Goal: Task Accomplishment & Management: Complete application form

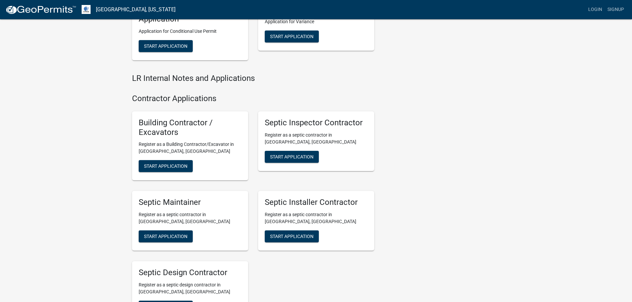
scroll to position [849, 0]
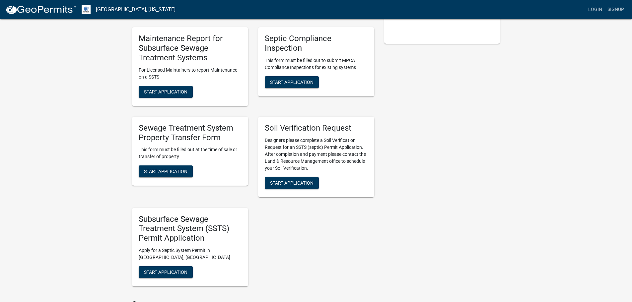
scroll to position [86, 0]
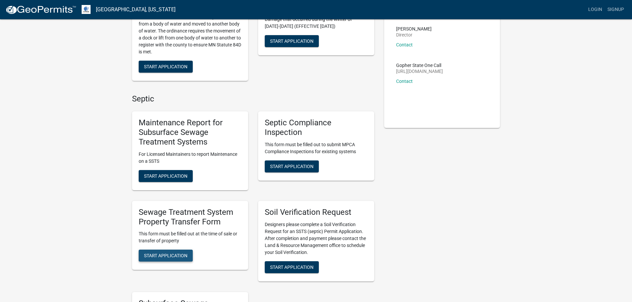
click at [175, 255] on span "Start Application" at bounding box center [165, 255] width 43 height 5
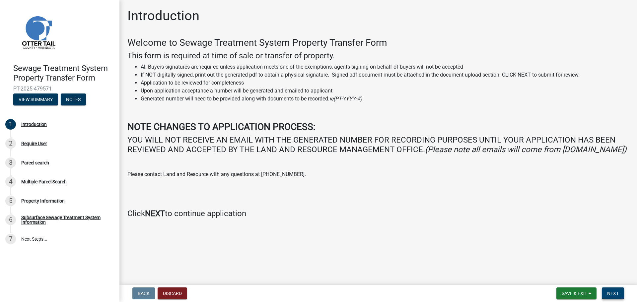
click at [611, 291] on span "Next" at bounding box center [613, 293] width 12 height 5
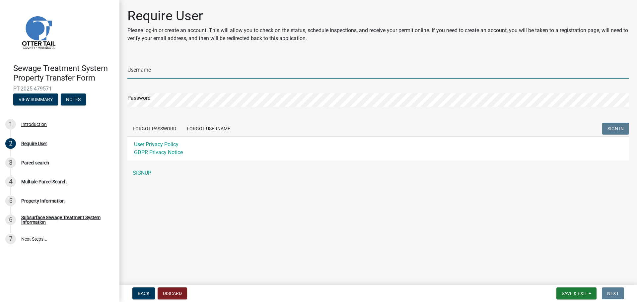
click at [186, 74] on input "Username" at bounding box center [378, 72] width 502 height 14
click at [272, 39] on p "Please log-in or create an account. This will allow you to check on the status,…" at bounding box center [378, 35] width 502 height 16
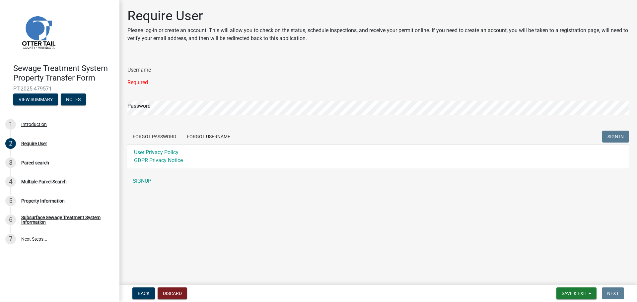
click at [317, 37] on p "Please log-in or create an account. This will allow you to check on the status,…" at bounding box center [378, 35] width 502 height 16
click at [304, 195] on main "Require User Please log-in or create an account. This will allow you to check o…" at bounding box center [378, 141] width 518 height 282
click at [146, 180] on link "SIGNUP" at bounding box center [378, 181] width 502 height 13
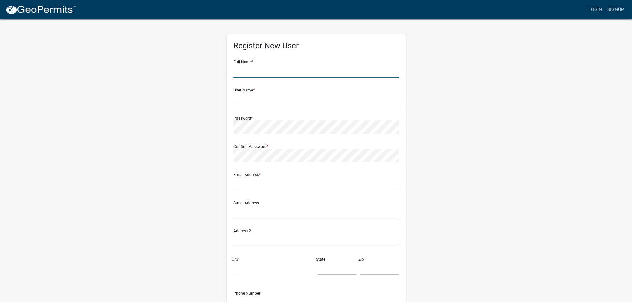
click at [258, 72] on input "text" at bounding box center [316, 71] width 166 height 14
type input "[PERSON_NAME]"
type input "[EMAIL_ADDRESS][DOMAIN_NAME]"
type input "[STREET_ADDRESS]"
type input "Fargo"
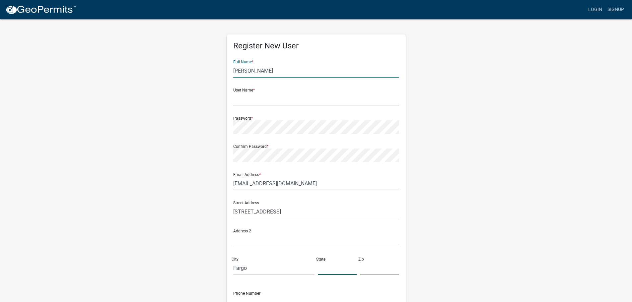
type input "ND"
type input "58104-6450"
type input "7017934806"
click at [262, 100] on input "text" at bounding box center [316, 99] width 166 height 14
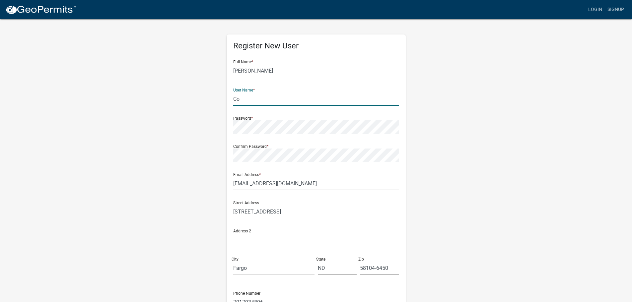
type input "C"
drag, startPoint x: 290, startPoint y: 71, endPoint x: 155, endPoint y: 68, distance: 135.1
click at [155, 68] on div "Register New User Full Name * [PERSON_NAME] User Name * Password * Confirm Pass…" at bounding box center [316, 196] width 378 height 355
type input "[PERSON_NAME]"
type input "[PERSON_NAME].[PERSON_NAME].898"
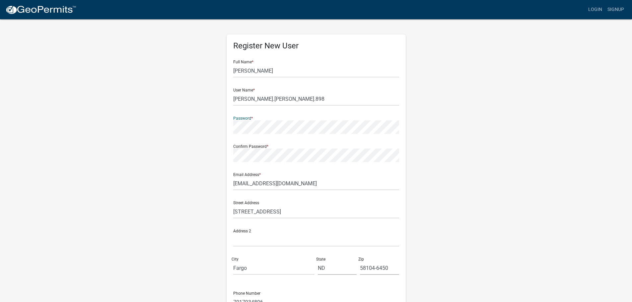
click at [212, 124] on div "Register New User Full Name * [PERSON_NAME] User Name * [PERSON_NAME].[PERSON_N…" at bounding box center [316, 196] width 378 height 355
drag, startPoint x: 296, startPoint y: 185, endPoint x: 232, endPoint y: 176, distance: 64.4
click at [232, 176] on div "Register New User Full Name * [PERSON_NAME] User Name * [PERSON_NAME].[PERSON_N…" at bounding box center [316, 193] width 179 height 317
type input "[EMAIL_ADDRESS][DOMAIN_NAME]"
drag, startPoint x: 282, startPoint y: 101, endPoint x: 220, endPoint y: 100, distance: 61.7
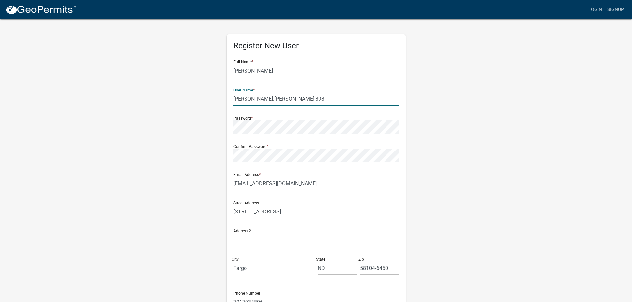
click at [220, 100] on div "Register New User Full Name * [PERSON_NAME] User Name * [PERSON_NAME].[PERSON_N…" at bounding box center [316, 196] width 378 height 355
click at [493, 105] on div "Register New User Full Name * [PERSON_NAME] User Name * [PERSON_NAME].[PERSON_N…" at bounding box center [316, 196] width 378 height 355
drag, startPoint x: 625, startPoint y: 0, endPoint x: 58, endPoint y: 28, distance: 568.1
click at [165, 74] on div "Register New User Full Name * [PERSON_NAME] User Name * [PERSON_NAME].[PERSON_N…" at bounding box center [316, 196] width 378 height 355
drag, startPoint x: 416, startPoint y: 122, endPoint x: 475, endPoint y: 94, distance: 65.5
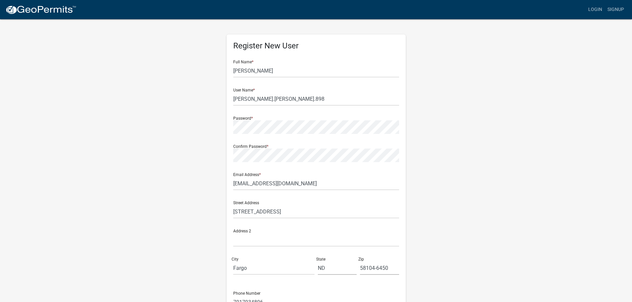
click at [416, 121] on div "Register New User Full Name * [PERSON_NAME] User Name * [PERSON_NAME].[PERSON_N…" at bounding box center [316, 196] width 378 height 355
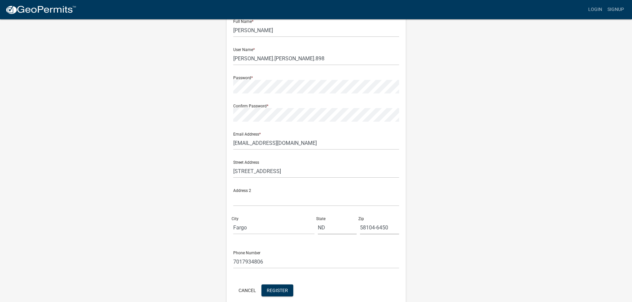
scroll to position [71, 0]
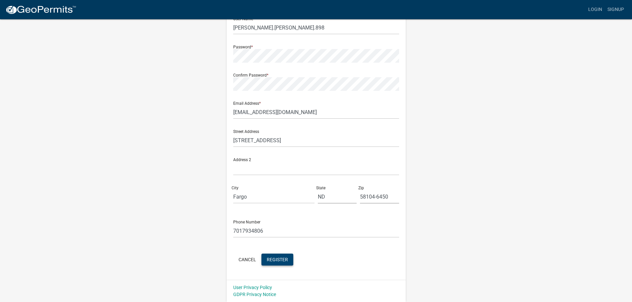
click at [279, 263] on button "Register" at bounding box center [277, 260] width 32 height 12
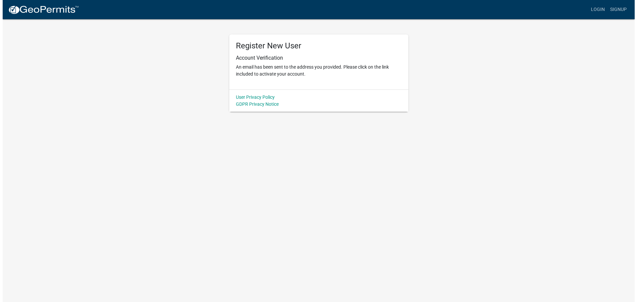
scroll to position [0, 0]
drag, startPoint x: 366, startPoint y: 85, endPoint x: 326, endPoint y: 90, distance: 40.5
click at [365, 85] on div "Register New User Account Verification An email has been sent to the address yo…" at bounding box center [318, 62] width 179 height 55
drag, startPoint x: 328, startPoint y: 138, endPoint x: 325, endPoint y: 131, distance: 7.9
click at [328, 138] on body "Internet Explorer does NOT work with GeoPermits. Get a new browser for more sec…" at bounding box center [318, 151] width 637 height 302
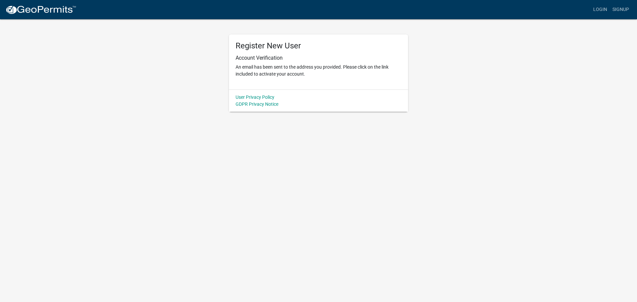
click at [317, 82] on div "Register New User Account Verification An email has been sent to the address yo…" at bounding box center [318, 62] width 179 height 55
click at [384, 67] on p "An email has been sent to the address you provided. Please click on the link in…" at bounding box center [319, 71] width 166 height 14
click at [602, 9] on link "Login" at bounding box center [600, 9] width 19 height 13
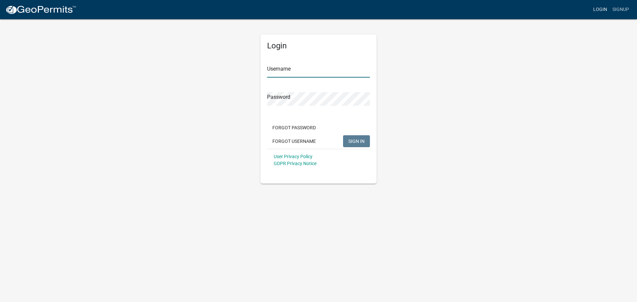
type input "[PERSON_NAME].[PERSON_NAME].898"
drag, startPoint x: 352, startPoint y: 149, endPoint x: 353, endPoint y: 144, distance: 5.1
click at [352, 149] on div "User Privacy Policy GDPR Privacy Notice" at bounding box center [318, 160] width 103 height 22
click at [353, 144] on button "SIGN IN" at bounding box center [356, 141] width 27 height 12
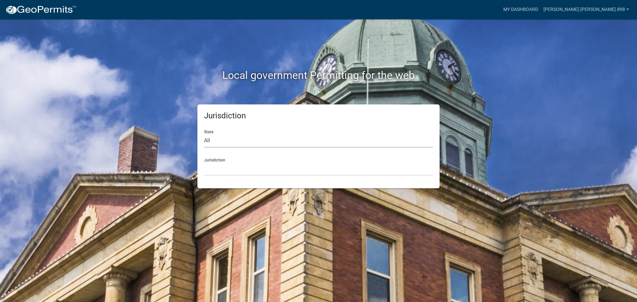
click at [253, 142] on select "All [US_STATE] [US_STATE] [US_STATE] [US_STATE] [US_STATE] [US_STATE] [US_STATE…" at bounding box center [318, 141] width 229 height 14
select select "[US_STATE]"
click at [204, 134] on select "All [US_STATE] [US_STATE] [US_STATE] [US_STATE] [US_STATE] [US_STATE] [US_STATE…" at bounding box center [318, 141] width 229 height 14
click at [248, 169] on select "Becker County, Minnesota Benton County, Minnesota Carlton County, Minnesota Cit…" at bounding box center [318, 169] width 229 height 14
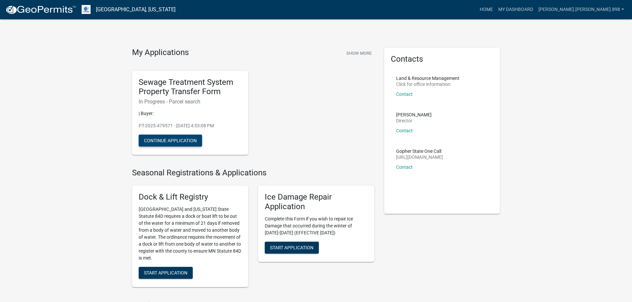
click at [189, 139] on button "Continue Application" at bounding box center [170, 141] width 63 height 12
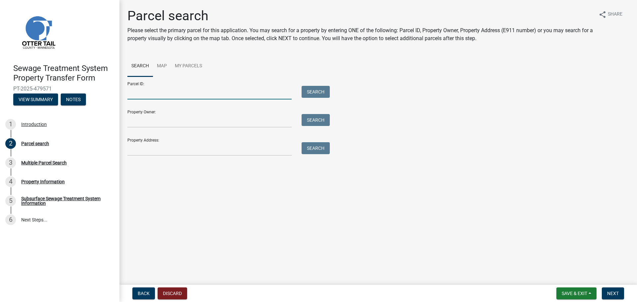
click at [179, 90] on input "Parcel ID:" at bounding box center [209, 93] width 164 height 14
click at [172, 118] on input "Property Owner:" at bounding box center [209, 121] width 164 height 14
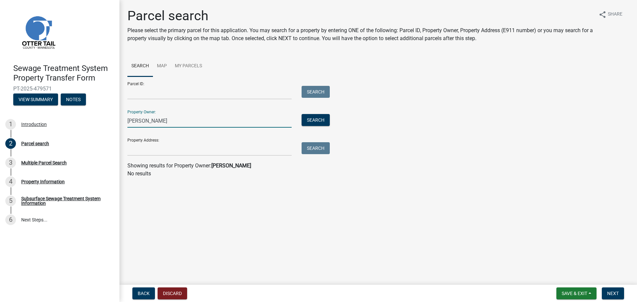
drag, startPoint x: 206, startPoint y: 119, endPoint x: 138, endPoint y: 119, distance: 68.4
click at [138, 119] on input "Ralph brian beeson" at bounding box center [209, 121] width 164 height 14
drag, startPoint x: 160, startPoint y: 122, endPoint x: 106, endPoint y: 122, distance: 54.1
click at [105, 122] on div "Sewage Treatment System Property Transfer Form PT-2025-479571 View Summary Note…" at bounding box center [318, 151] width 637 height 302
type input "Beeson"
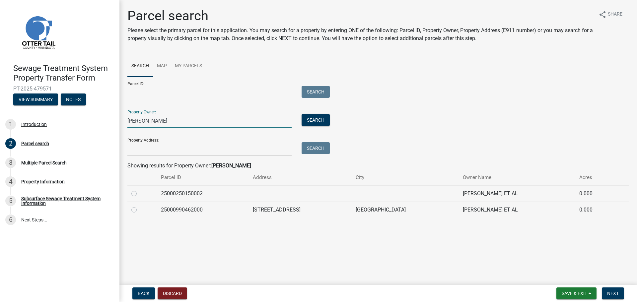
drag, startPoint x: 150, startPoint y: 119, endPoint x: 83, endPoint y: 114, distance: 67.9
click at [83, 114] on div "Sewage Treatment System Property Transfer Form PT-2025-479571 View Summary Note…" at bounding box center [318, 151] width 637 height 302
click at [139, 206] on label at bounding box center [139, 206] width 0 height 0
click at [139, 210] on input "radio" at bounding box center [141, 208] width 4 height 4
radio input "true"
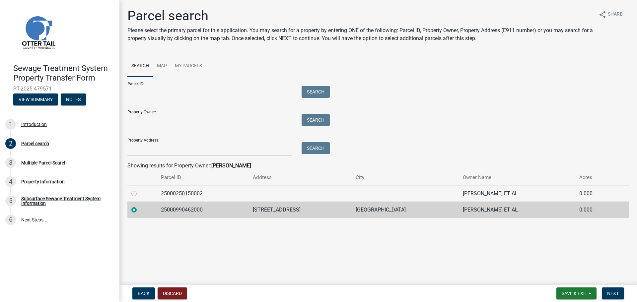
click at [139, 190] on label at bounding box center [139, 190] width 0 height 0
click at [139, 194] on input "radio" at bounding box center [141, 192] width 4 height 4
radio input "true"
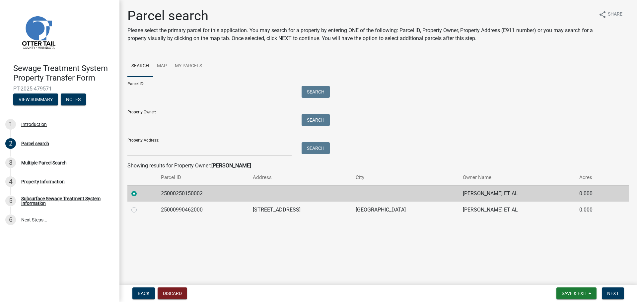
click at [139, 206] on label at bounding box center [139, 206] width 0 height 0
click at [139, 210] on input "radio" at bounding box center [141, 208] width 4 height 4
radio input "true"
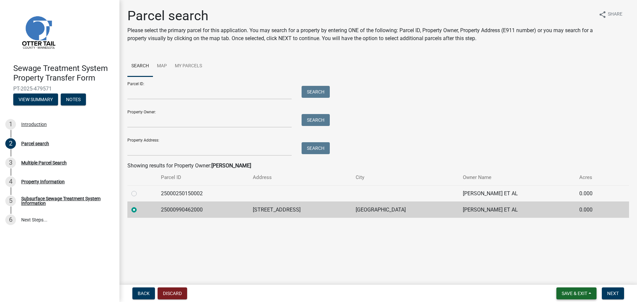
click at [577, 292] on span "Save & Exit" at bounding box center [575, 293] width 26 height 5
click at [559, 260] on button "Save" at bounding box center [570, 261] width 53 height 16
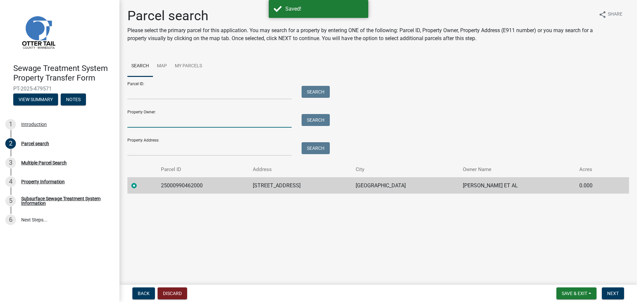
click at [178, 122] on input "Property Owner:" at bounding box center [209, 121] width 164 height 14
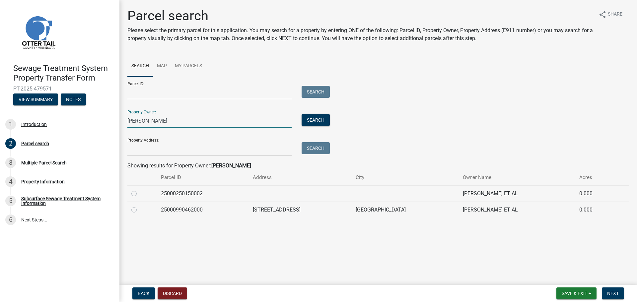
type input "beeson"
click at [474, 193] on td "MICHAEL D BEESON ET AL" at bounding box center [517, 193] width 116 height 16
drag, startPoint x: 501, startPoint y: 194, endPoint x: 508, endPoint y: 194, distance: 6.6
click at [508, 194] on td "MICHAEL D BEESON ET AL" at bounding box center [517, 193] width 116 height 16
drag, startPoint x: 342, startPoint y: 191, endPoint x: 263, endPoint y: 187, distance: 78.4
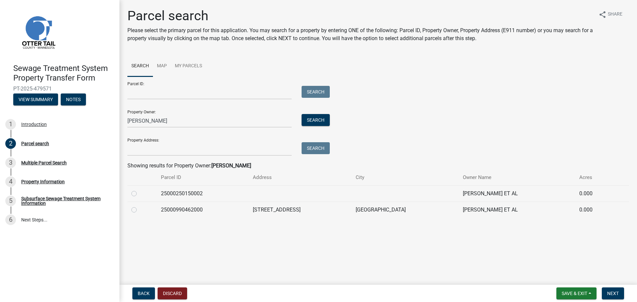
click at [341, 191] on td at bounding box center [300, 193] width 103 height 16
click at [139, 190] on label at bounding box center [139, 190] width 0 height 0
click at [139, 193] on input "radio" at bounding box center [141, 192] width 4 height 4
radio input "true"
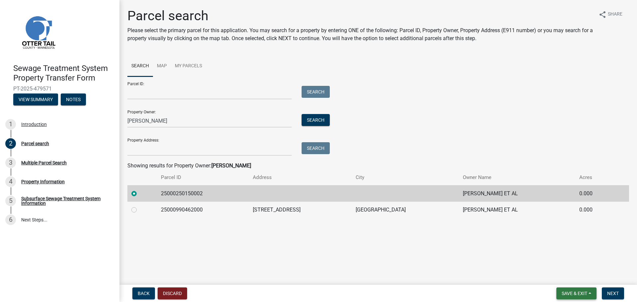
click at [576, 293] on span "Save & Exit" at bounding box center [575, 293] width 26 height 5
click at [556, 257] on button "Save" at bounding box center [570, 261] width 53 height 16
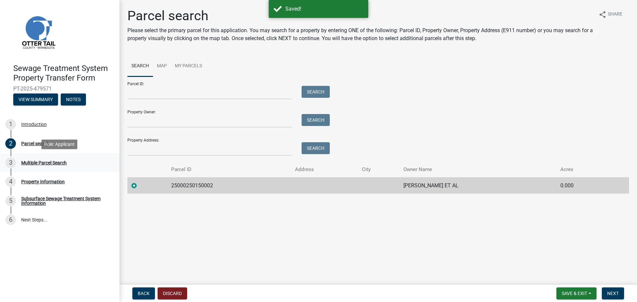
click at [52, 162] on div "Multiple Parcel Search" at bounding box center [43, 163] width 45 height 5
click at [606, 290] on button "Next" at bounding box center [613, 294] width 22 height 12
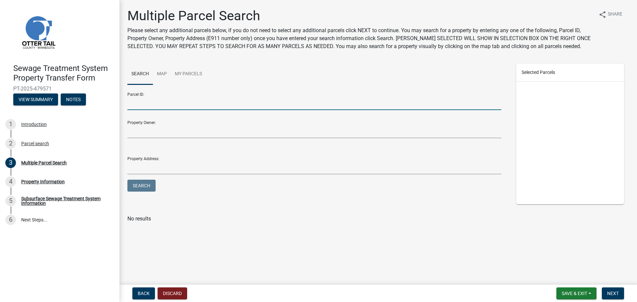
click at [185, 104] on input "Parcel ID:" at bounding box center [314, 104] width 374 height 14
click at [44, 142] on div "Parcel search" at bounding box center [35, 143] width 28 height 5
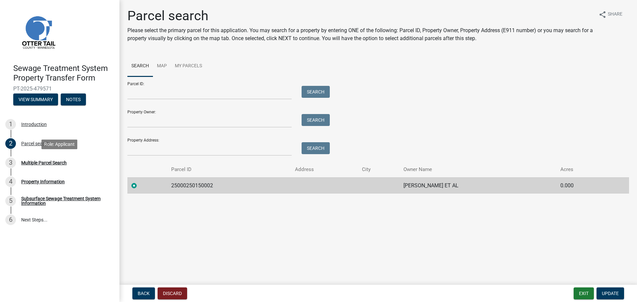
drag, startPoint x: 41, startPoint y: 160, endPoint x: 128, endPoint y: 137, distance: 90.6
click at [41, 161] on div "Multiple Parcel Search" at bounding box center [43, 163] width 45 height 5
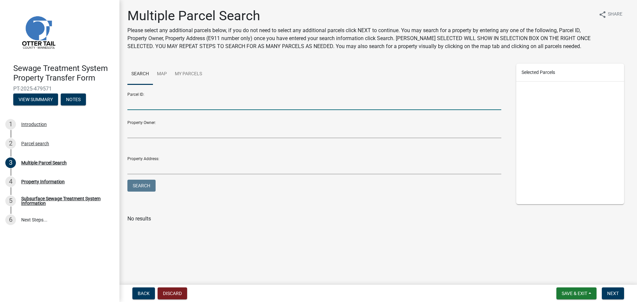
click at [194, 107] on input "Parcel ID:" at bounding box center [314, 104] width 374 height 14
click at [186, 122] on div "Property Owner:" at bounding box center [314, 130] width 374 height 31
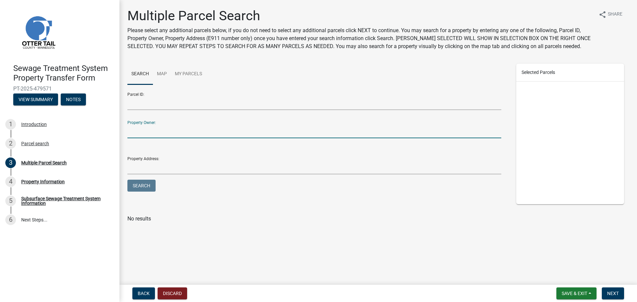
click at [186, 128] on input "Property Owner:" at bounding box center [314, 132] width 374 height 14
type input "beeson"
click at [127, 180] on button "Search" at bounding box center [141, 186] width 28 height 12
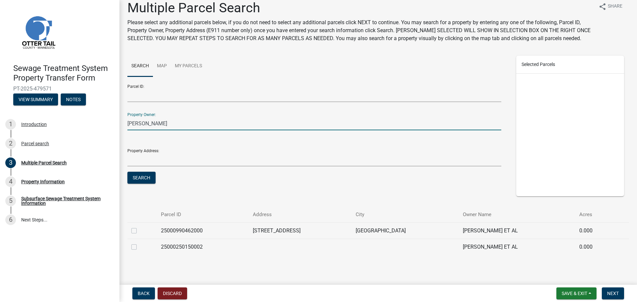
scroll to position [12, 0]
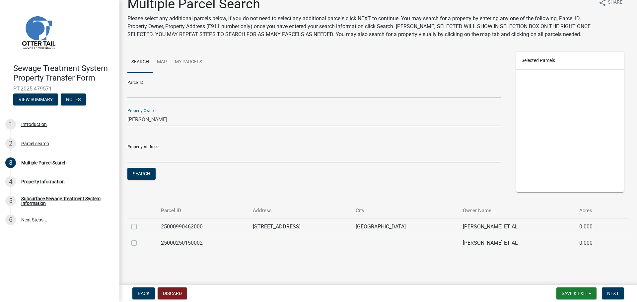
click at [139, 223] on label at bounding box center [139, 223] width 0 height 0
click at [139, 227] on input "checkbox" at bounding box center [141, 225] width 4 height 4
checkbox input "true"
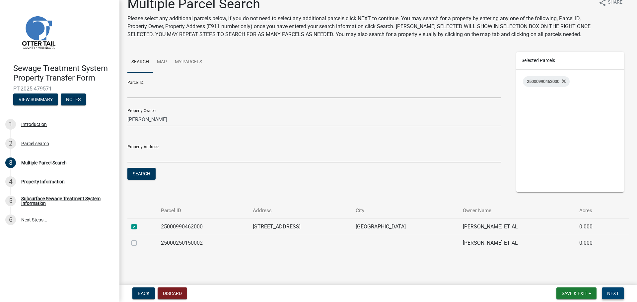
click at [617, 291] on span "Next" at bounding box center [613, 293] width 12 height 5
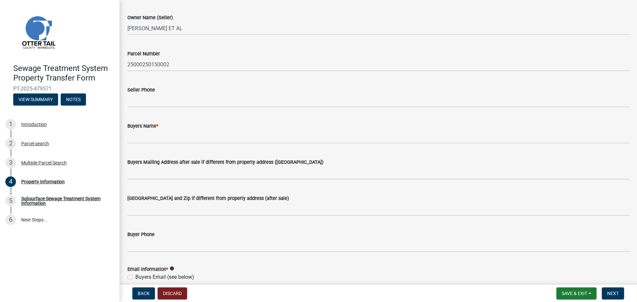
scroll to position [33, 0]
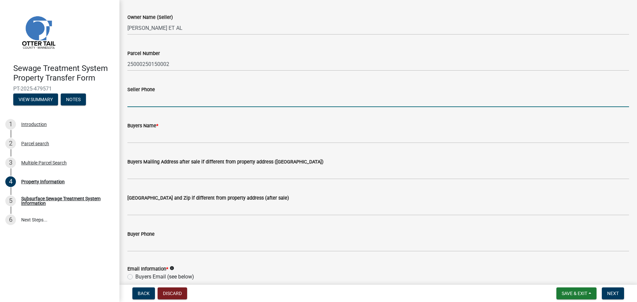
click at [186, 106] on input "Seller Phone" at bounding box center [378, 101] width 502 height 14
click at [260, 101] on input "Seller Phone" at bounding box center [378, 101] width 502 height 14
click at [403, 181] on wm-data-entity-input "Buyers Mailing Address after sale if different from property address (E911 numb…" at bounding box center [378, 167] width 502 height 36
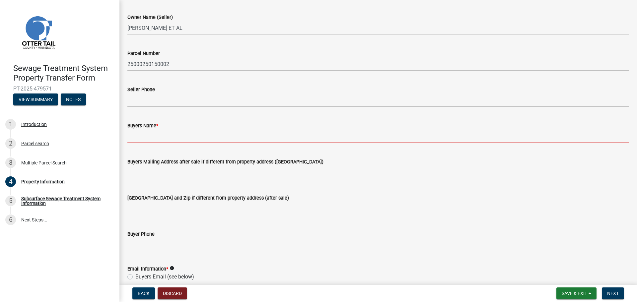
click at [209, 140] on input "Buyers Name *" at bounding box center [378, 137] width 502 height 14
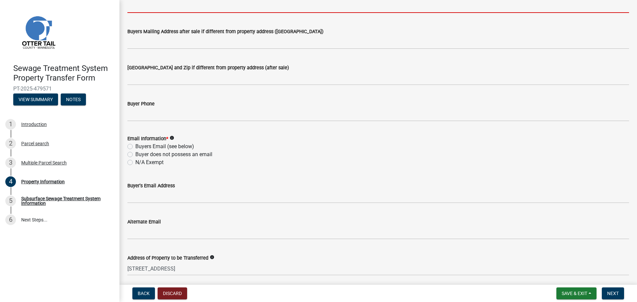
scroll to position [166, 0]
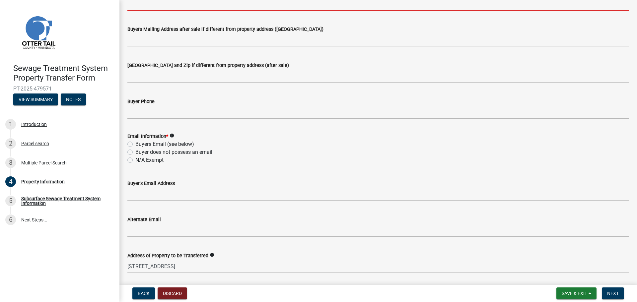
click at [132, 160] on div "Email Information * info Buyers Email (see below) Buyer does not possess an ema…" at bounding box center [378, 148] width 502 height 32
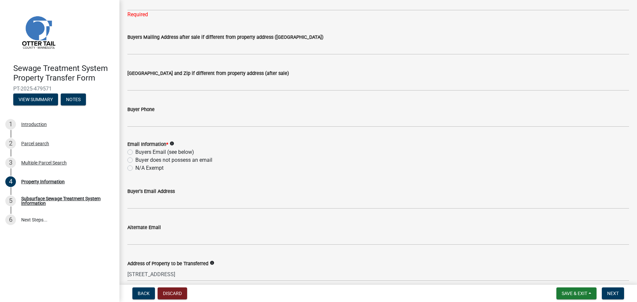
click at [135, 168] on label "N/A Exempt" at bounding box center [149, 168] width 28 height 8
click at [135, 168] on input "N/A Exempt" at bounding box center [137, 166] width 4 height 4
radio input "true"
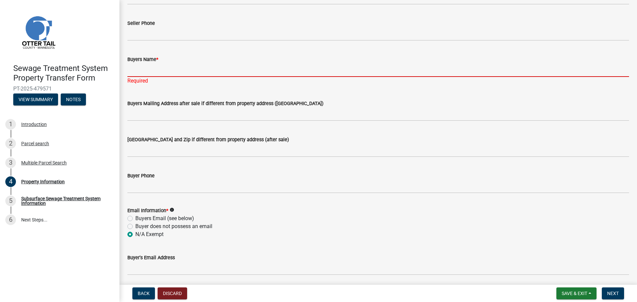
click at [158, 73] on input "Buyers Name *" at bounding box center [378, 70] width 502 height 14
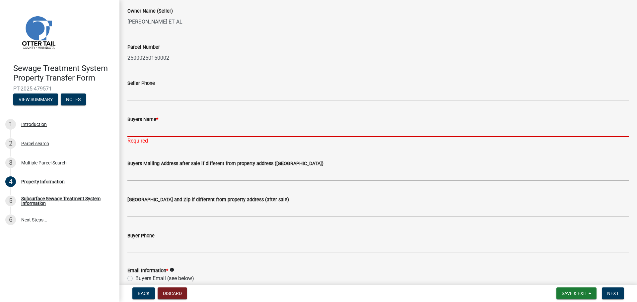
scroll to position [33, 0]
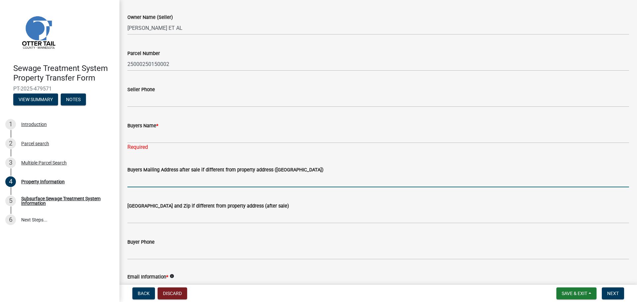
click at [166, 182] on input "Buyers Mailing Address after sale if different from property address (E911 numb…" at bounding box center [378, 181] width 502 height 14
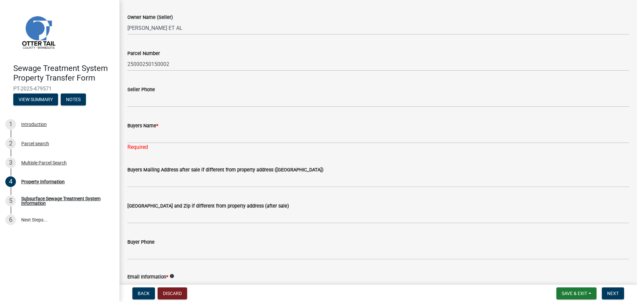
click at [269, 187] on wm-data-entity-input "Buyers Mailing Address after sale if different from property address (E911 numb…" at bounding box center [378, 175] width 502 height 36
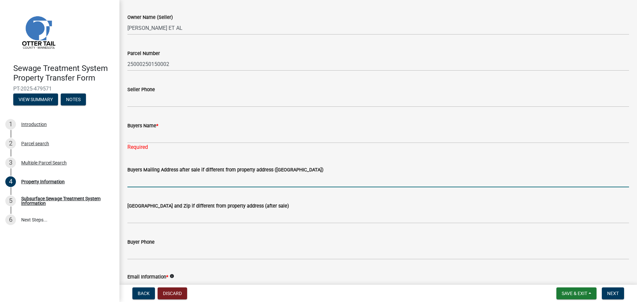
click at [270, 185] on input "Buyers Mailing Address after sale if different from property address (E911 numb…" at bounding box center [378, 181] width 502 height 14
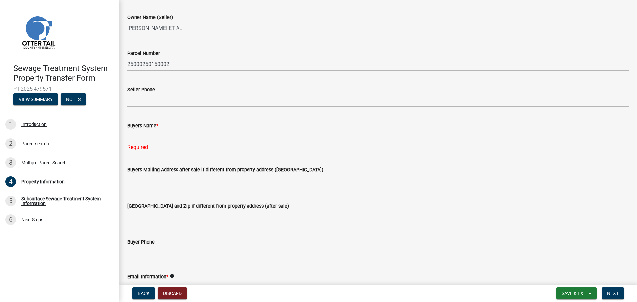
click at [291, 143] on input "Buyers Name *" at bounding box center [378, 137] width 502 height 14
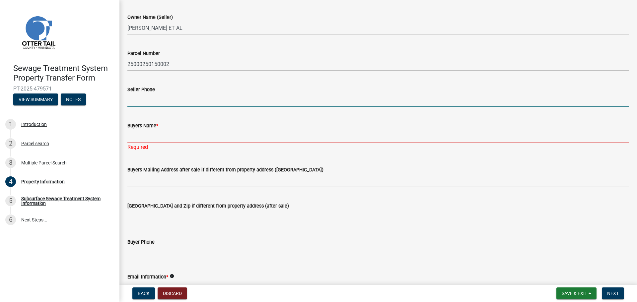
click at [201, 101] on input "Seller Phone" at bounding box center [378, 101] width 502 height 14
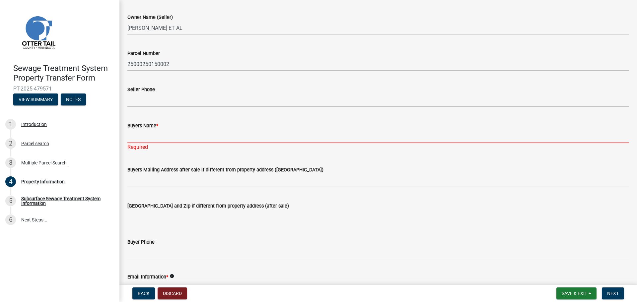
click at [144, 137] on input "Buyers Name *" at bounding box center [378, 137] width 502 height 14
click at [144, 140] on input "Buyers Name *" at bounding box center [378, 137] width 502 height 14
click at [172, 138] on input "Buyers Name *" at bounding box center [378, 137] width 502 height 14
paste input "CLAUDIA M. LOLL"
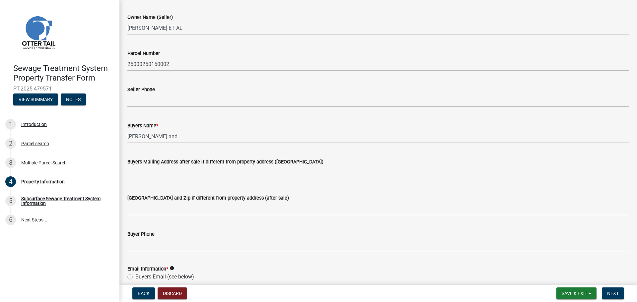
drag, startPoint x: 297, startPoint y: 158, endPoint x: 270, endPoint y: 143, distance: 30.6
click at [297, 158] on div "Buyers Mailing Address after sale if different from property address (E911 numb…" at bounding box center [378, 162] width 502 height 8
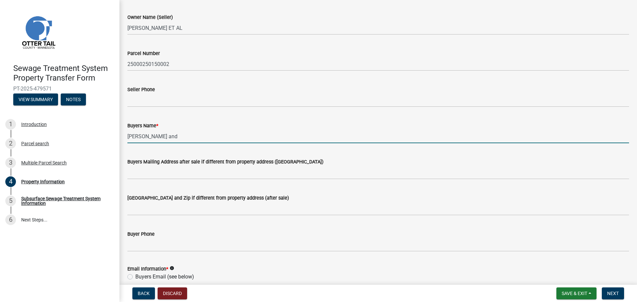
click at [260, 138] on input "CLAUDIA M. LOLL and" at bounding box center [378, 137] width 502 height 14
paste input "MICHAEL D. BEESON,"
type input "CLAUDIA M. LOLL and MICHAEL D. BEESON,"
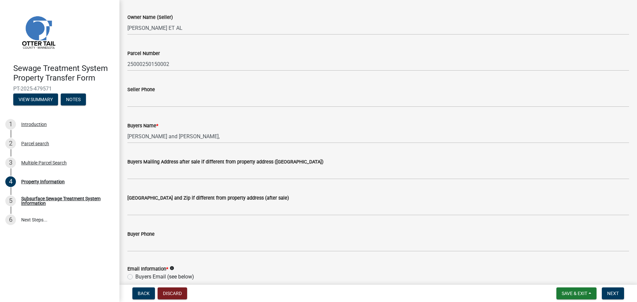
click at [218, 181] on wm-data-entity-input "Buyers Mailing Address after sale if different from property address (E911 numb…" at bounding box center [378, 167] width 502 height 36
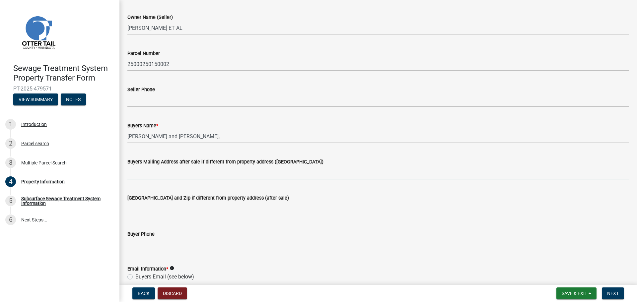
click at [219, 177] on input "Buyers Mailing Address after sale if different from property address (E911 numb…" at bounding box center [378, 173] width 502 height 14
click at [219, 175] on input "Buyers Mailing Address after sale if different from property address (E911 numb…" at bounding box center [378, 173] width 502 height 14
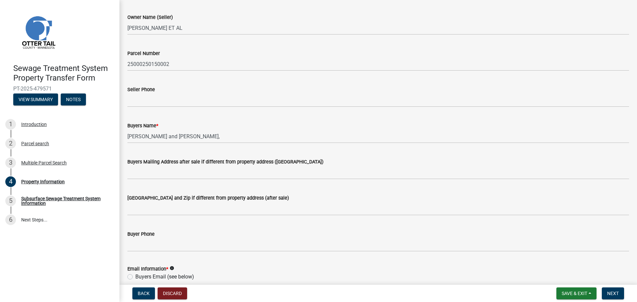
click at [300, 124] on div "Buyers Name *" at bounding box center [378, 126] width 502 height 8
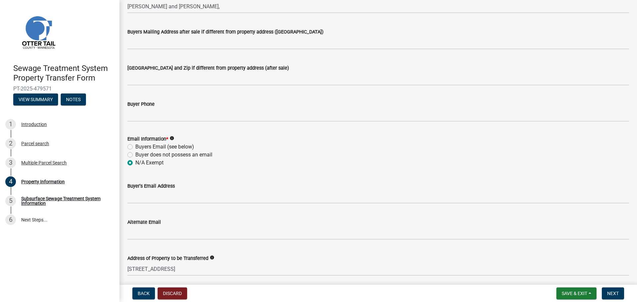
scroll to position [166, 0]
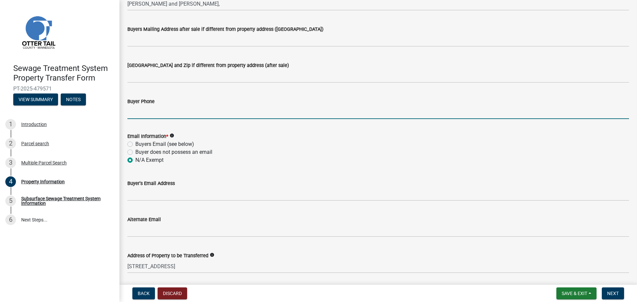
click at [182, 116] on input "Buyer Phone" at bounding box center [378, 113] width 502 height 14
click at [322, 175] on div "Buyer's Email Address" at bounding box center [378, 185] width 502 height 31
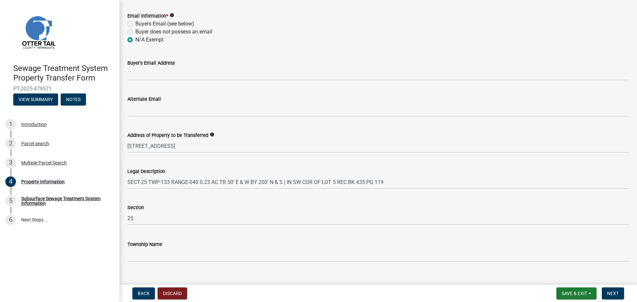
scroll to position [297, 0]
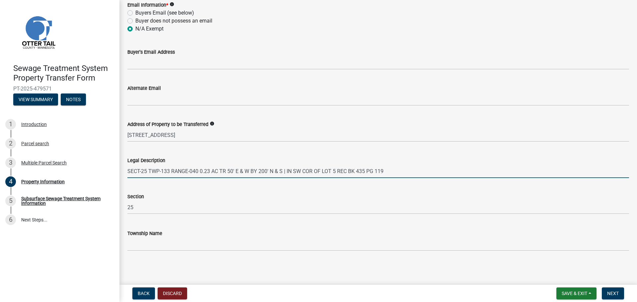
click at [204, 171] on input "SECT-25 TWP-133 RANGE-040 0.23 AC TR 50' E & W BY 200' N & S | IN SW COR OF LOT…" at bounding box center [378, 172] width 502 height 14
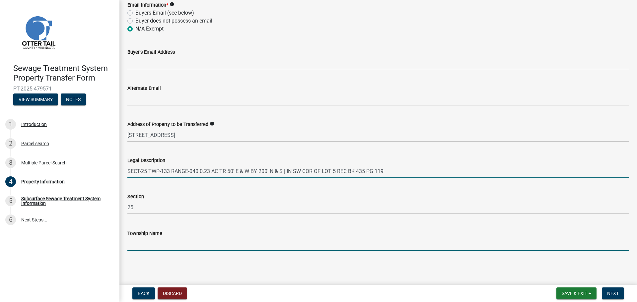
click at [173, 247] on input "Township Name" at bounding box center [378, 245] width 502 height 14
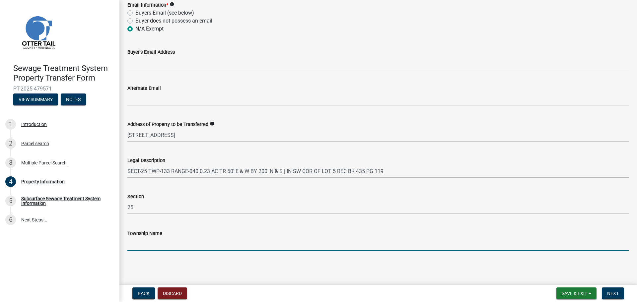
click at [278, 237] on div "Township Name" at bounding box center [378, 234] width 502 height 8
click at [175, 244] on input "Township Name" at bounding box center [378, 245] width 502 height 14
click at [329, 75] on div "Alternate Email" at bounding box center [378, 90] width 502 height 31
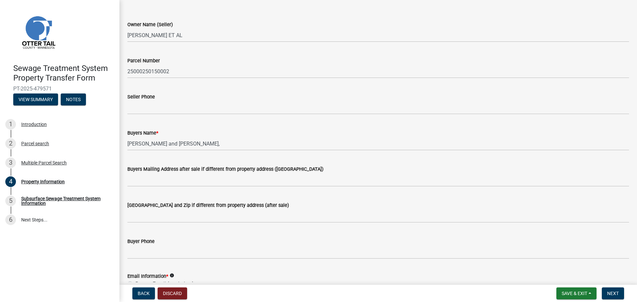
scroll to position [0, 0]
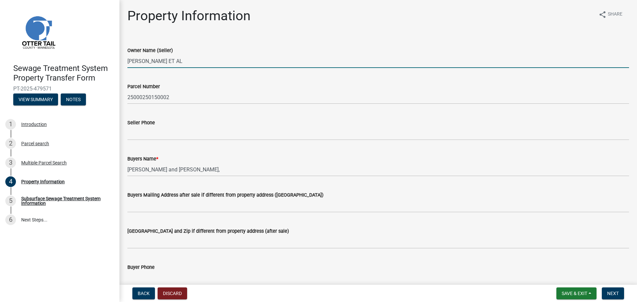
click at [195, 58] on input "MICHAEL D BEESON ET AL" at bounding box center [378, 61] width 502 height 14
drag, startPoint x: 199, startPoint y: 61, endPoint x: 118, endPoint y: 63, distance: 80.3
click at [118, 63] on div "Sewage Treatment System Property Transfer Form PT-2025-479571 View Summary Note…" at bounding box center [318, 151] width 637 height 302
click at [197, 62] on input "MICHAEL D BEESON ET AL" at bounding box center [378, 61] width 502 height 14
click at [200, 62] on input "MICHAEL D BEESON ET AL" at bounding box center [378, 61] width 502 height 14
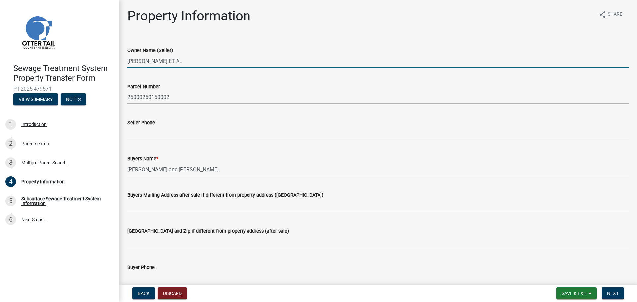
drag, startPoint x: 195, startPoint y: 62, endPoint x: 125, endPoint y: 62, distance: 70.3
click at [125, 62] on div "Owner Name (Seller) MICHAEL D BEESON ET AL" at bounding box center [378, 52] width 512 height 31
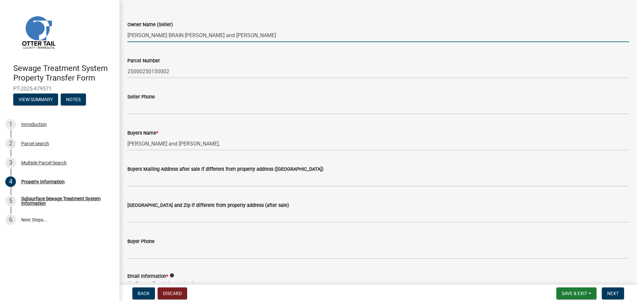
scroll to position [100, 0]
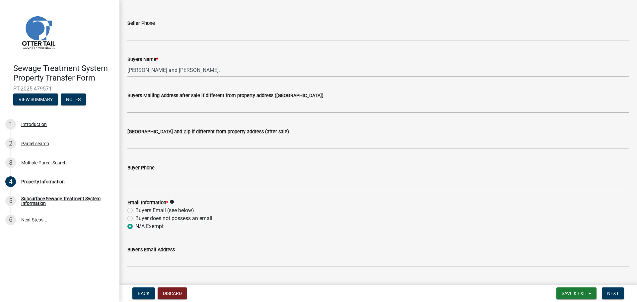
type input "RALPH BRAIN BEESON and SHARON A. BEESON"
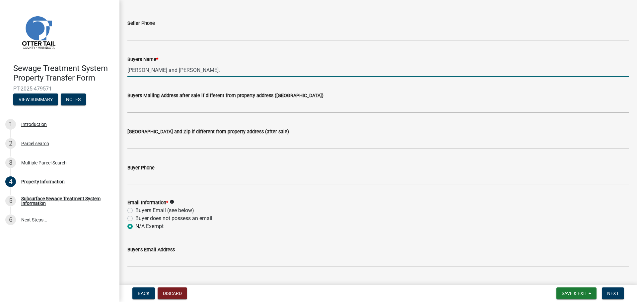
click at [244, 69] on input "CLAUDIA M. LOLL and MICHAEL D. BEESON," at bounding box center [378, 70] width 502 height 14
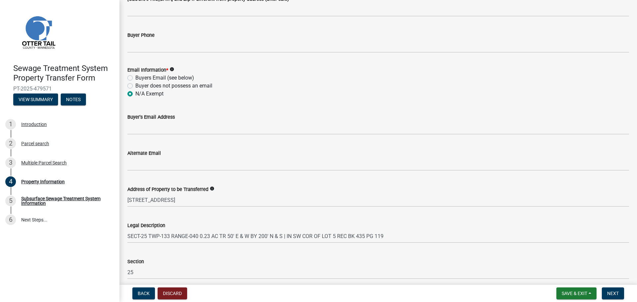
scroll to position [297, 0]
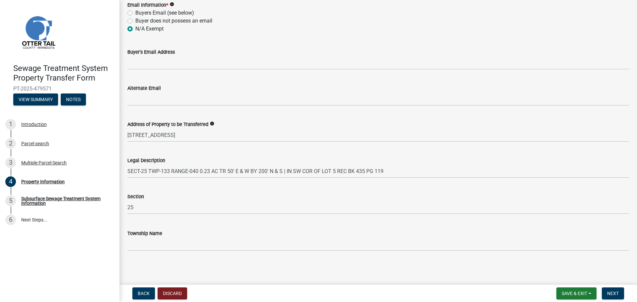
type input "CLAUDIA M. LOLL and MICHAEL D. BEESON"
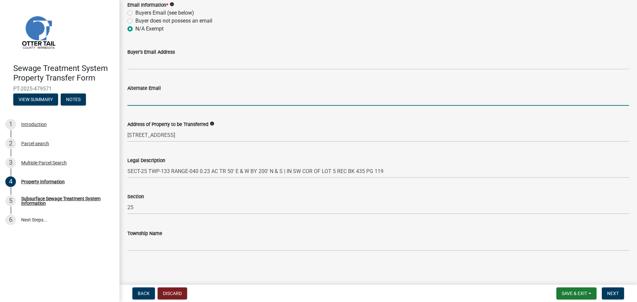
click at [188, 100] on input "Alternate Email" at bounding box center [378, 99] width 502 height 14
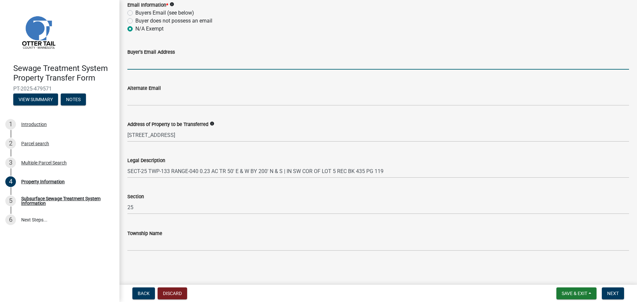
click at [200, 65] on input "Buyer's Email Address" at bounding box center [378, 63] width 502 height 14
click at [172, 63] on input "Buyer's Email Address" at bounding box center [378, 63] width 502 height 14
type input "cbrown@ohnstadlaw.com"
type input "7012823249"
type input "444 Sheyenne St Ste 102"
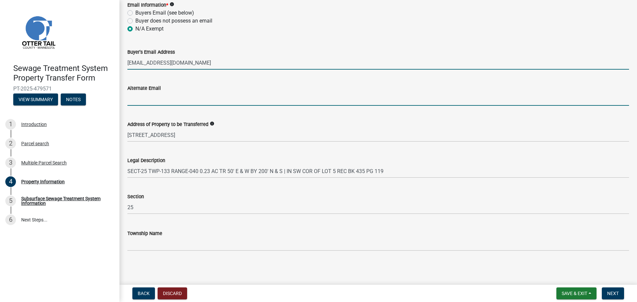
type input "cbrown@ohnstadlaw.com"
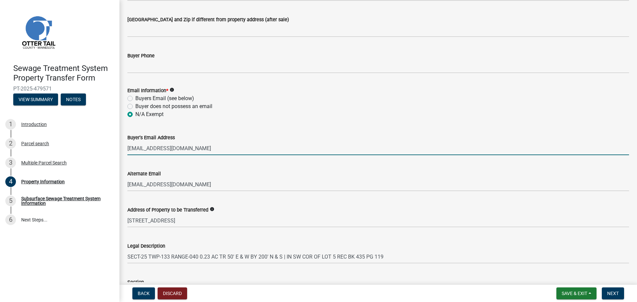
scroll to position [198, 0]
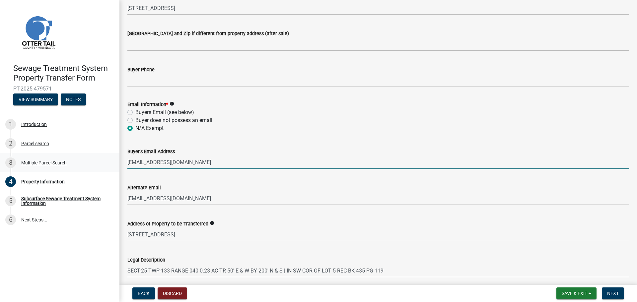
click at [95, 162] on div "Sewage Treatment System Property Transfer Form PT-2025-479571 View Summary Note…" at bounding box center [318, 151] width 637 height 302
click at [267, 189] on div "Alternate Email" at bounding box center [378, 188] width 502 height 8
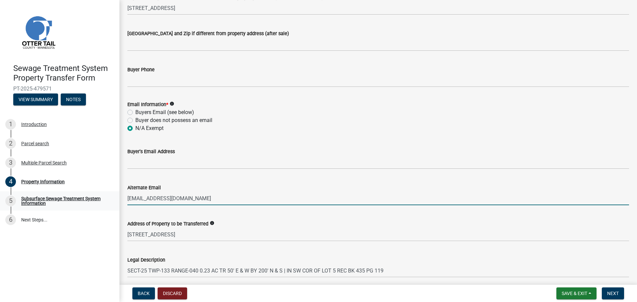
drag, startPoint x: 216, startPoint y: 196, endPoint x: 110, endPoint y: 197, distance: 105.2
click at [111, 198] on div "Sewage Treatment System Property Transfer Form PT-2025-479571 View Summary Note…" at bounding box center [318, 151] width 637 height 302
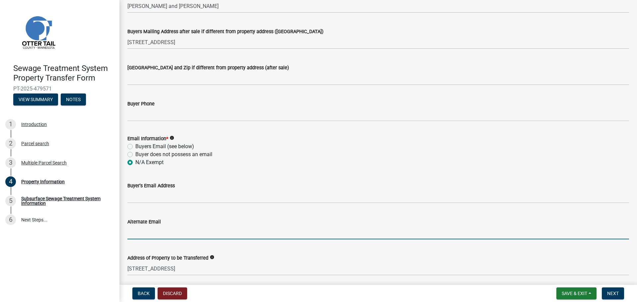
scroll to position [131, 0]
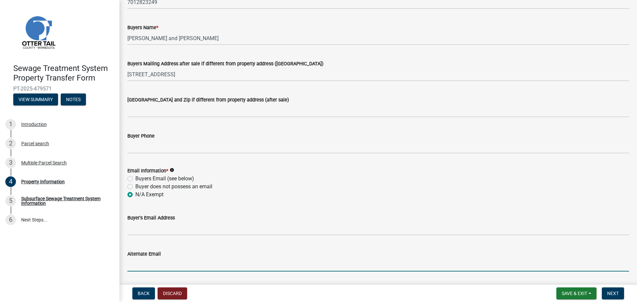
click at [173, 170] on icon "info" at bounding box center [172, 170] width 5 height 5
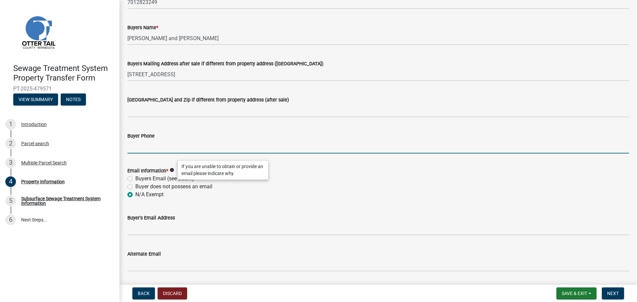
click at [181, 142] on input "Buyer Phone" at bounding box center [378, 147] width 502 height 14
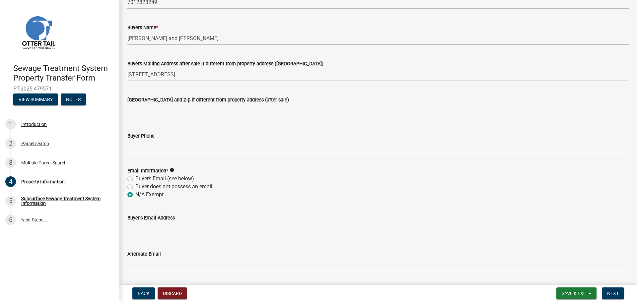
click at [314, 170] on div "Email Information * info" at bounding box center [378, 171] width 502 height 8
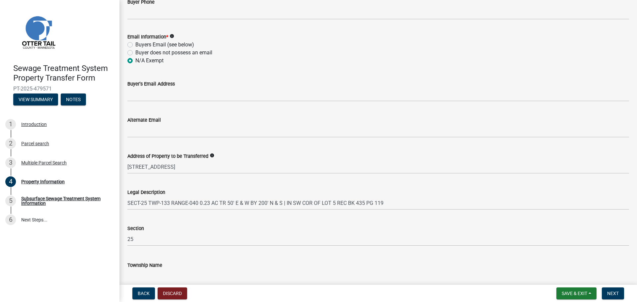
scroll to position [297, 0]
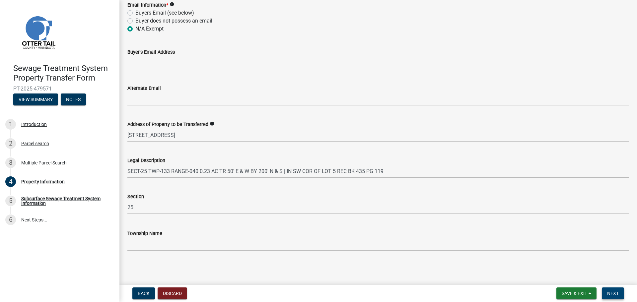
click at [613, 292] on span "Next" at bounding box center [613, 293] width 12 height 5
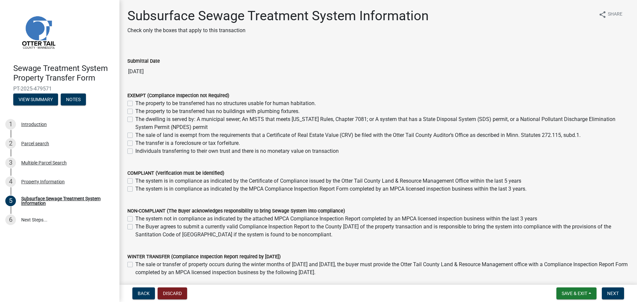
click at [135, 134] on label "The sale of land is exempt from the requirements that a Certificate of Real Est…" at bounding box center [357, 135] width 445 height 8
click at [135, 134] on input "The sale of land is exempt from the requirements that a Certificate of Real Est…" at bounding box center [137, 133] width 4 height 4
checkbox input "true"
checkbox input "false"
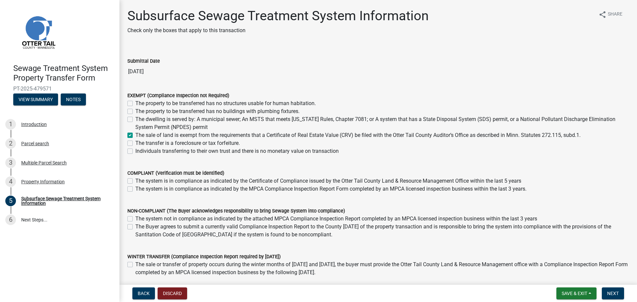
checkbox input "false"
checkbox input "true"
checkbox input "false"
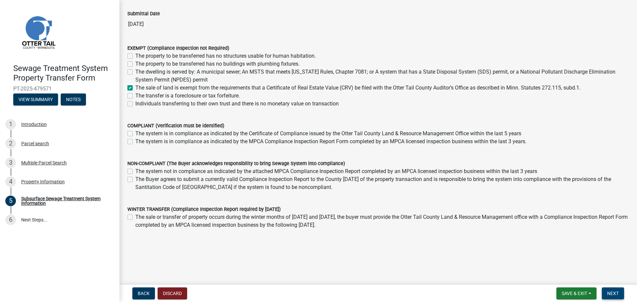
click at [612, 291] on span "Next" at bounding box center [613, 293] width 12 height 5
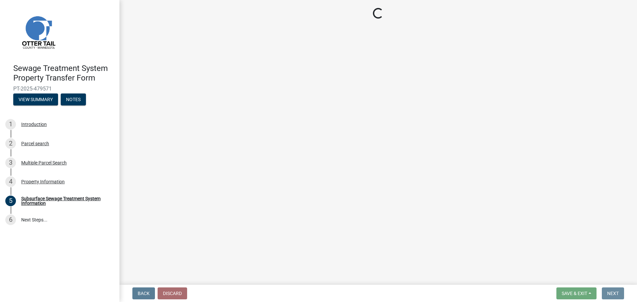
scroll to position [0, 0]
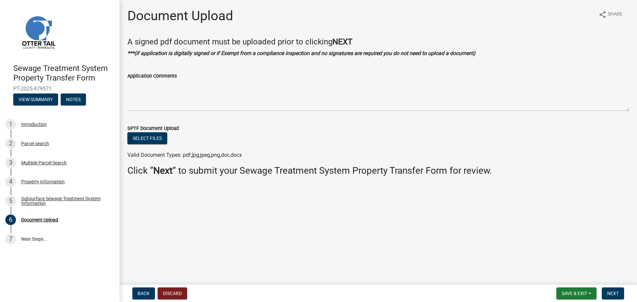
click at [154, 79] on div "Application Comments" at bounding box center [378, 76] width 502 height 8
click at [154, 137] on button "Select files" at bounding box center [147, 138] width 40 height 12
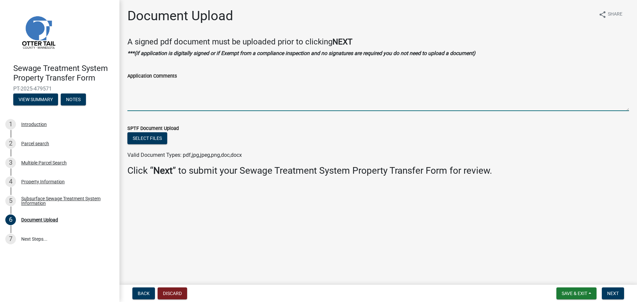
click at [249, 99] on textarea "Application Comments" at bounding box center [378, 95] width 502 height 31
type textarea "e"
type textarea "Exempt."
click at [615, 286] on nav "Back Discard Save & Exit Save Save & Exit Next" at bounding box center [378, 293] width 518 height 17
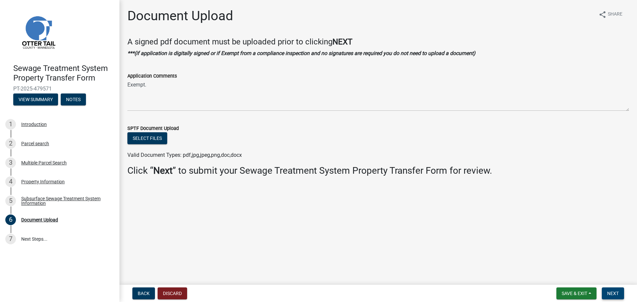
click at [617, 290] on button "Next" at bounding box center [613, 294] width 22 height 12
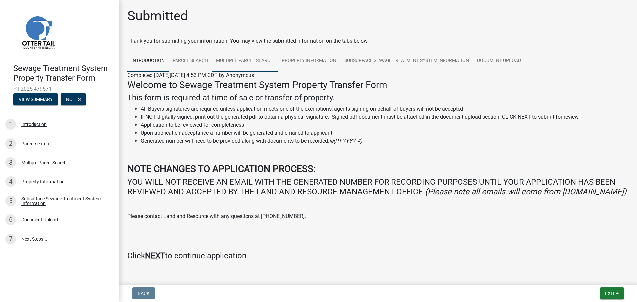
click at [243, 62] on link "Multiple Parcel Search" at bounding box center [245, 60] width 66 height 21
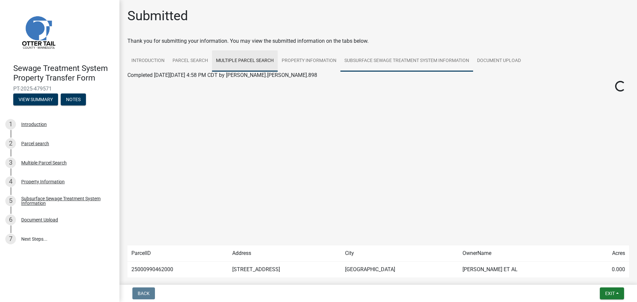
click at [435, 61] on link "Subsurface Sewage Treatment System Information" at bounding box center [406, 60] width 133 height 21
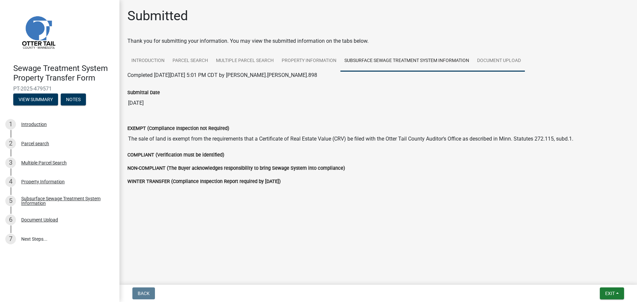
click at [490, 62] on link "Document Upload" at bounding box center [499, 60] width 52 height 21
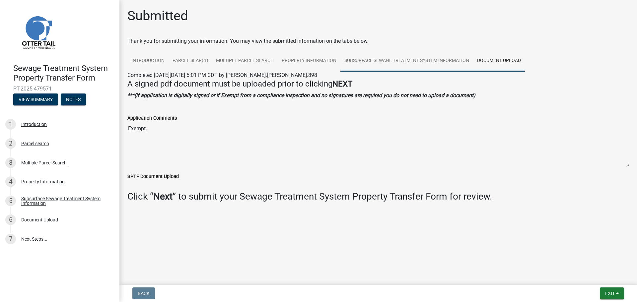
click at [444, 57] on link "Subsurface Sewage Treatment System Information" at bounding box center [406, 60] width 133 height 21
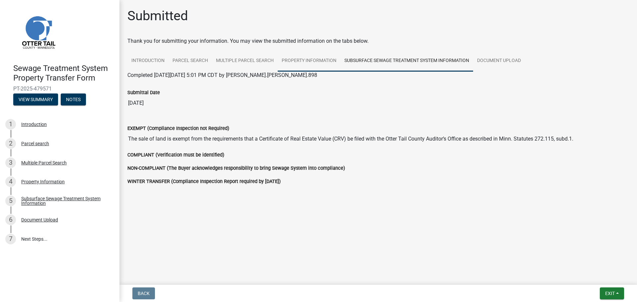
click at [324, 58] on link "Property Information" at bounding box center [309, 60] width 63 height 21
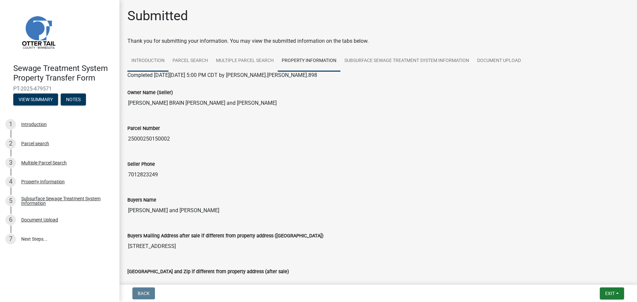
click at [156, 63] on link "Introduction" at bounding box center [147, 60] width 41 height 21
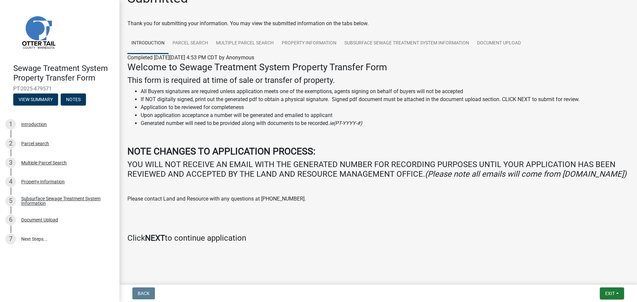
scroll to position [27, 0]
click at [616, 292] on button "Exit" at bounding box center [612, 294] width 24 height 12
click at [35, 100] on button "View Summary" at bounding box center [35, 100] width 45 height 12
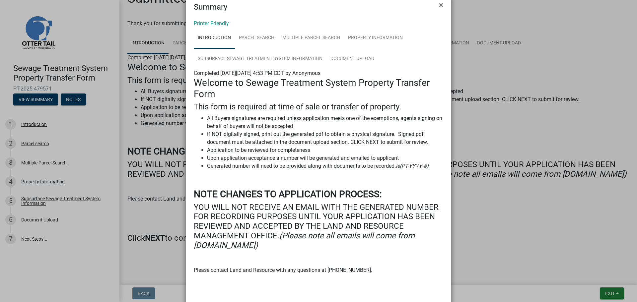
scroll to position [0, 0]
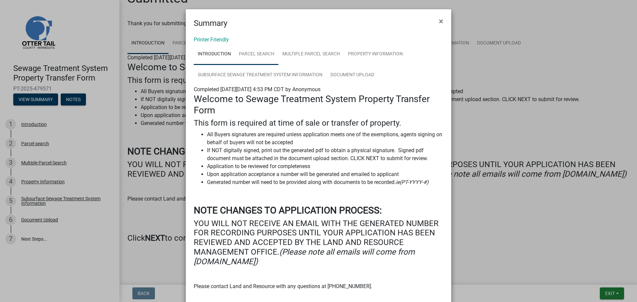
click at [266, 54] on link "Parcel search" at bounding box center [256, 54] width 43 height 21
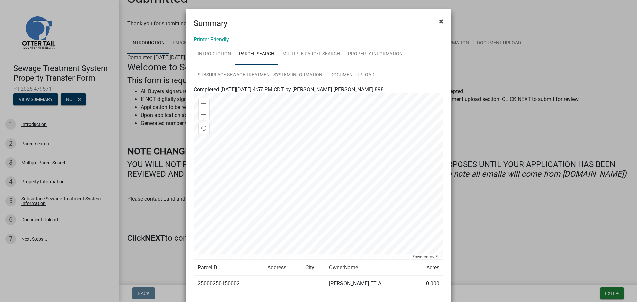
click at [439, 21] on span "×" at bounding box center [441, 21] width 4 height 9
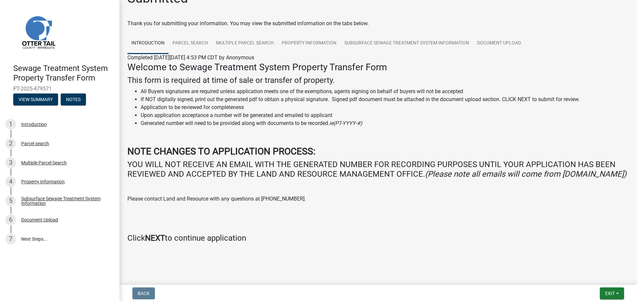
click at [237, 165] on h4 "YOU WILL NOT RECEIVE AN EMAIL WITH THE GENERATED NUMBER FOR RECORDING PURPOSES …" at bounding box center [378, 169] width 502 height 19
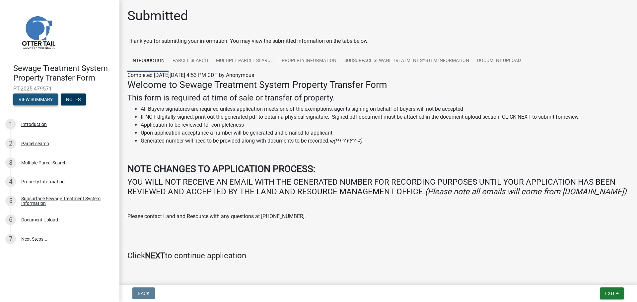
click at [46, 100] on button "View Summary" at bounding box center [35, 100] width 45 height 12
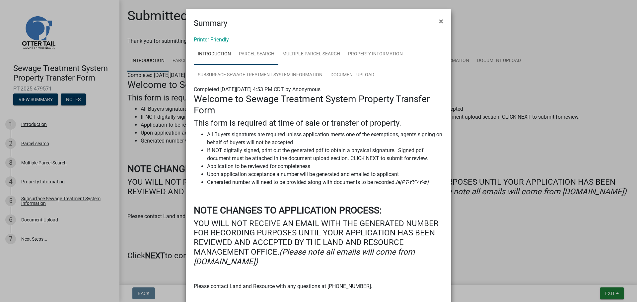
click at [255, 57] on link "Parcel search" at bounding box center [256, 54] width 43 height 21
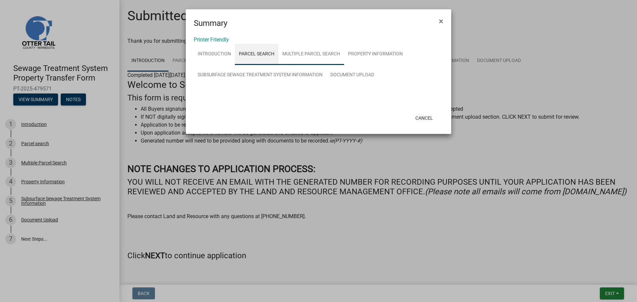
click at [302, 56] on link "Multiple Parcel Search" at bounding box center [311, 54] width 66 height 21
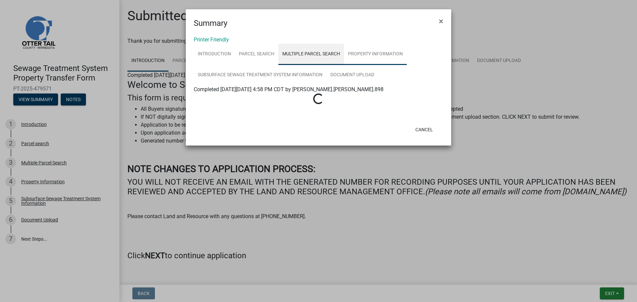
click at [373, 56] on link "Property Information" at bounding box center [375, 54] width 63 height 21
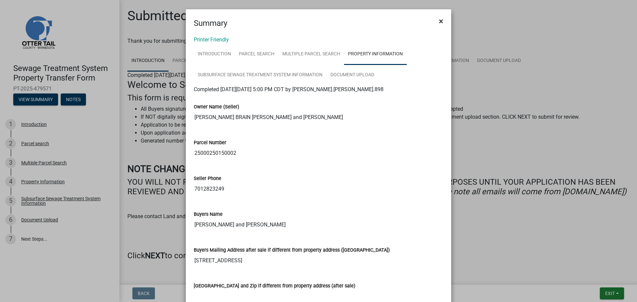
click at [439, 23] on span "×" at bounding box center [441, 21] width 4 height 9
